Goal: Check status: Check status

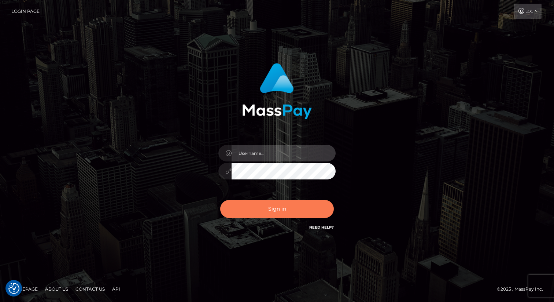
type input "mdelvalle"
click at [271, 209] on button "Sign in" at bounding box center [277, 209] width 114 height 18
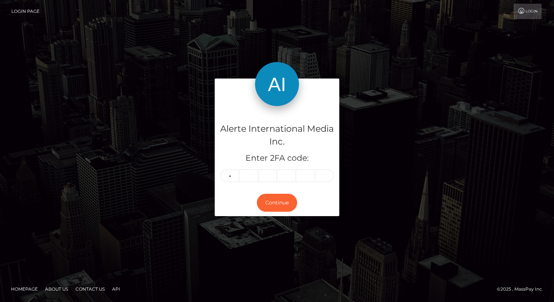
type input "0"
type input "2"
type input "5"
type input "1"
type input "6"
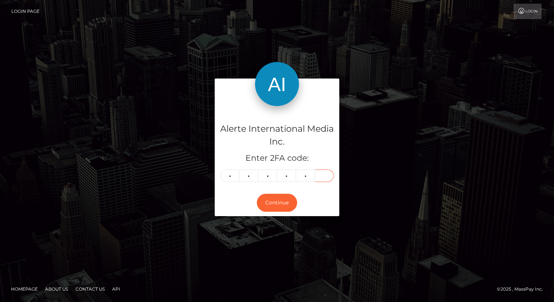
type input "3"
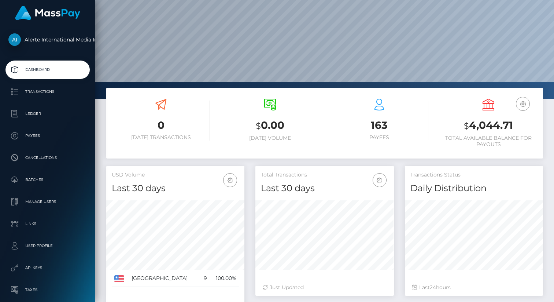
scroll to position [108, 0]
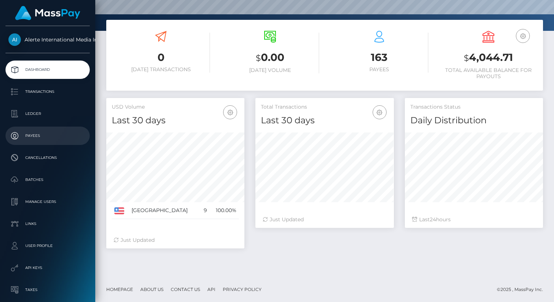
click at [44, 138] on p "Payees" at bounding box center [47, 135] width 78 height 11
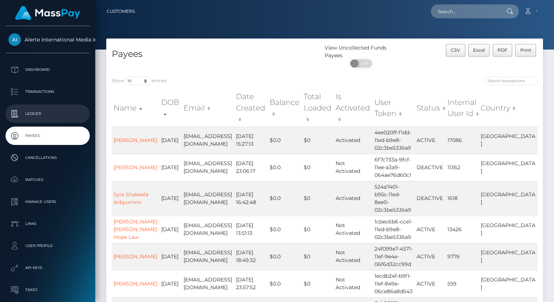
click at [50, 115] on p "Ledger" at bounding box center [47, 113] width 78 height 11
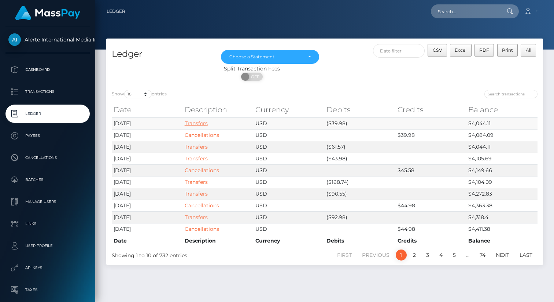
click at [206, 123] on link "Transfers" at bounding box center [196, 123] width 23 height 7
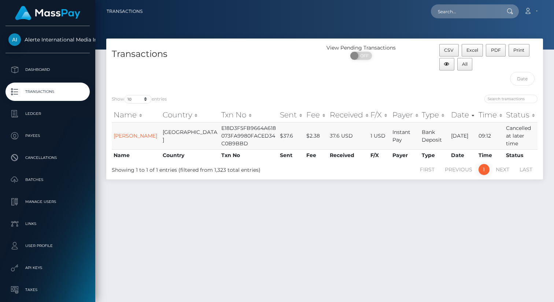
click at [122, 136] on td "Mariah Lund" at bounding box center [136, 135] width 49 height 27
click at [122, 133] on link "Mariah Lund" at bounding box center [136, 135] width 44 height 7
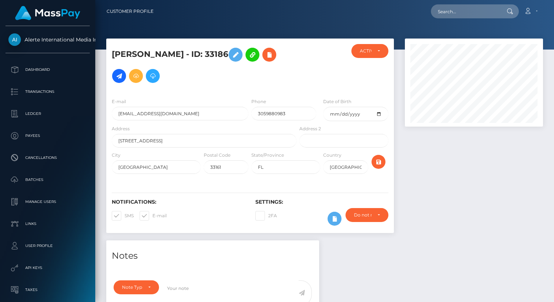
scroll to position [88, 138]
click at [377, 211] on div "Do not require" at bounding box center [367, 215] width 43 height 14
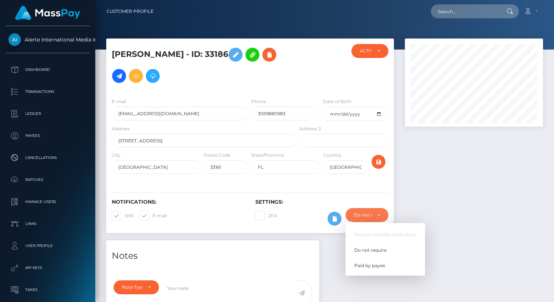
click at [420, 194] on div at bounding box center [474, 139] width 149 height 202
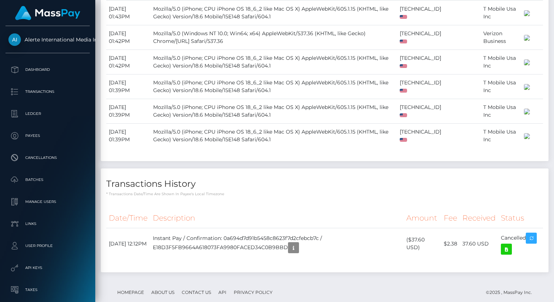
scroll to position [451, 0]
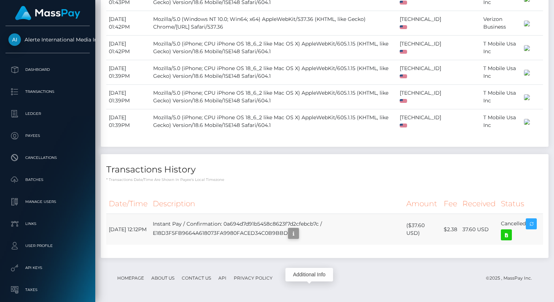
click at [298, 234] on icon "button" at bounding box center [293, 233] width 9 height 9
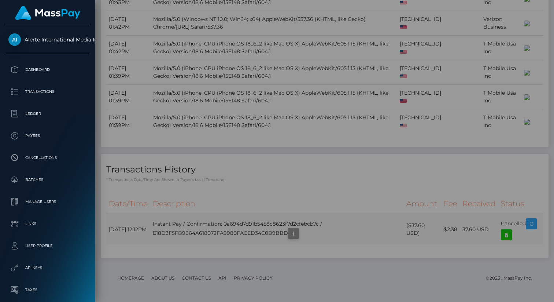
scroll to position [0, 0]
click at [313, 234] on div "Status Changes: 2025-09-12 09:10:50.770 Cancelled 2025-09-12 09:10:31.668 Proce…" at bounding box center [279, 234] width 256 height 36
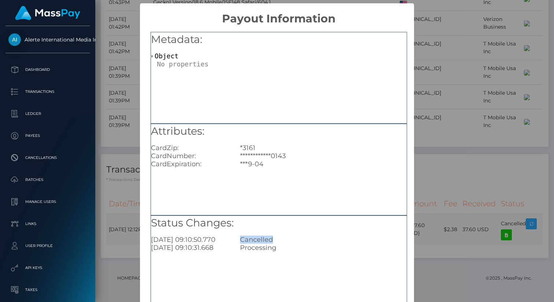
scroll to position [47, 0]
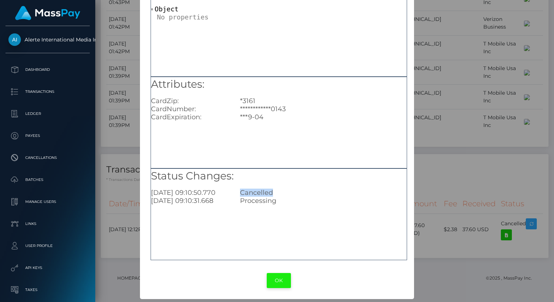
click at [283, 279] on button "OK" at bounding box center [279, 280] width 24 height 15
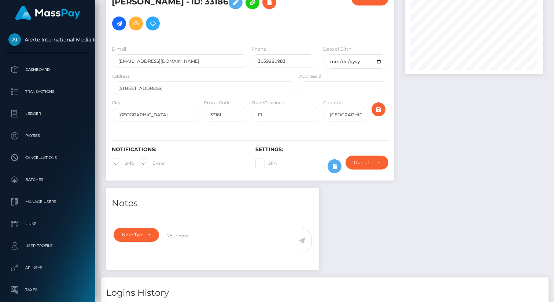
scroll to position [0, 0]
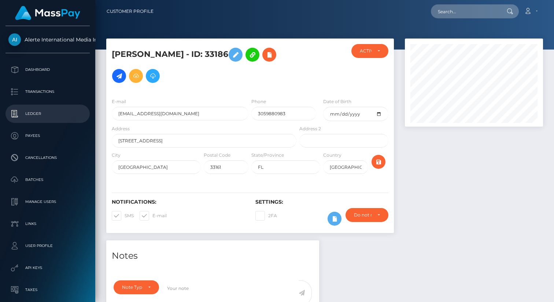
click at [70, 108] on p "Ledger" at bounding box center [47, 113] width 78 height 11
